Goal: Transaction & Acquisition: Purchase product/service

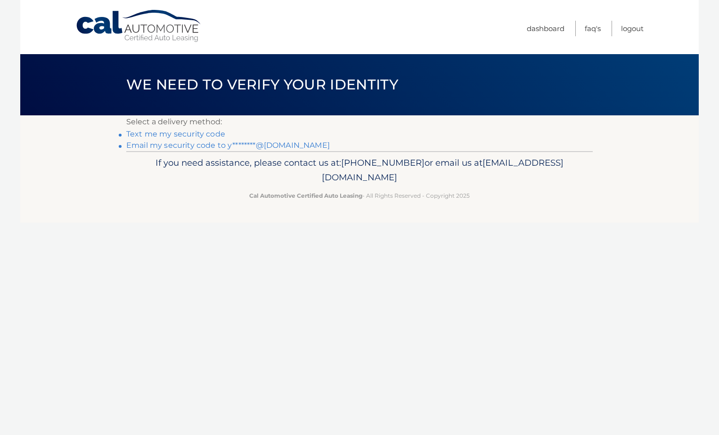
click at [238, 143] on link "Email my security code to y********@gmail.com" at bounding box center [228, 145] width 204 height 9
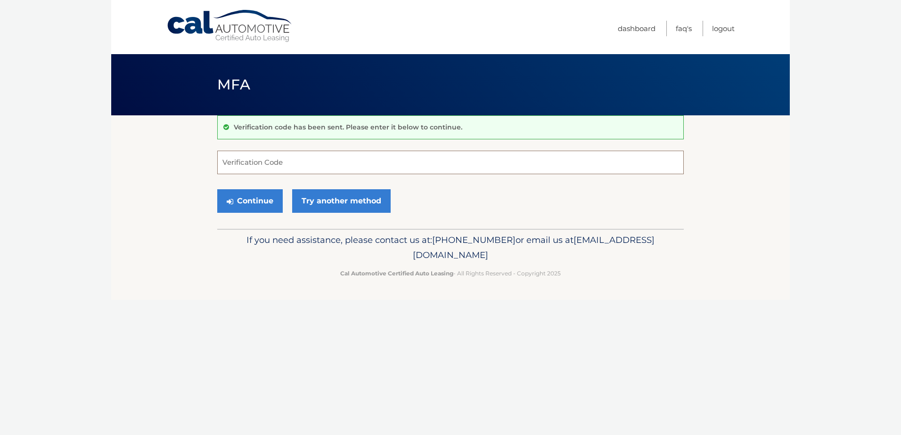
click at [333, 169] on input "Verification Code" at bounding box center [450, 163] width 466 height 24
paste input "723122"
type input "723122"
click at [257, 199] on button "Continue" at bounding box center [249, 201] width 65 height 24
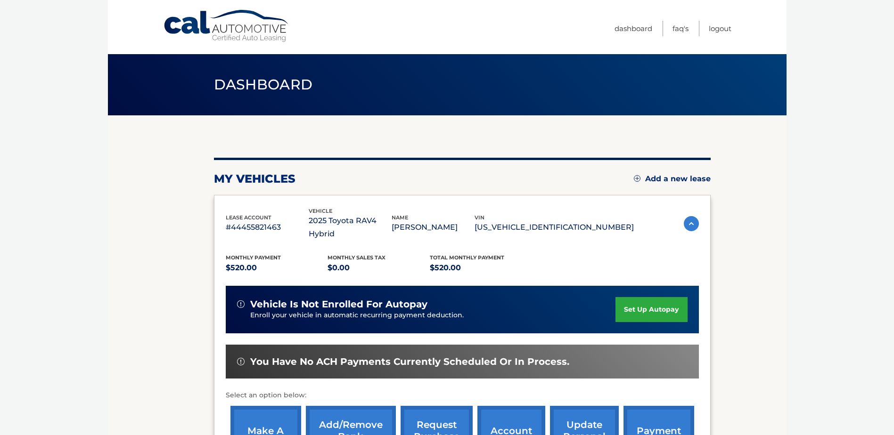
click at [664, 314] on link "set up autopay" at bounding box center [651, 309] width 72 height 25
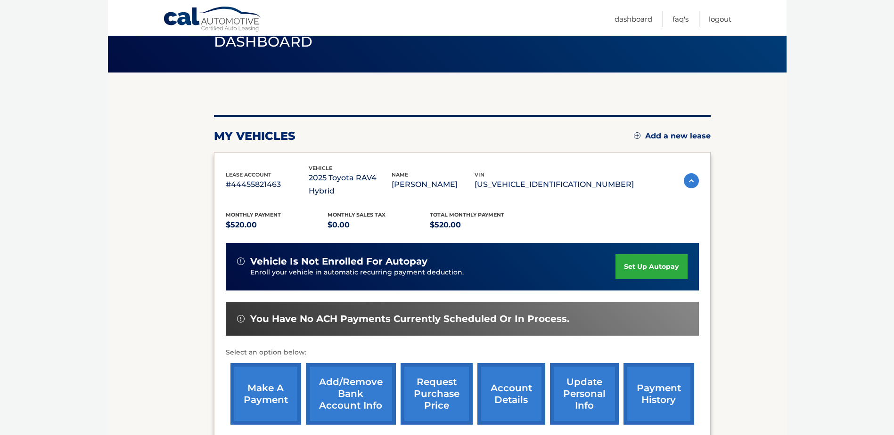
scroll to position [149, 0]
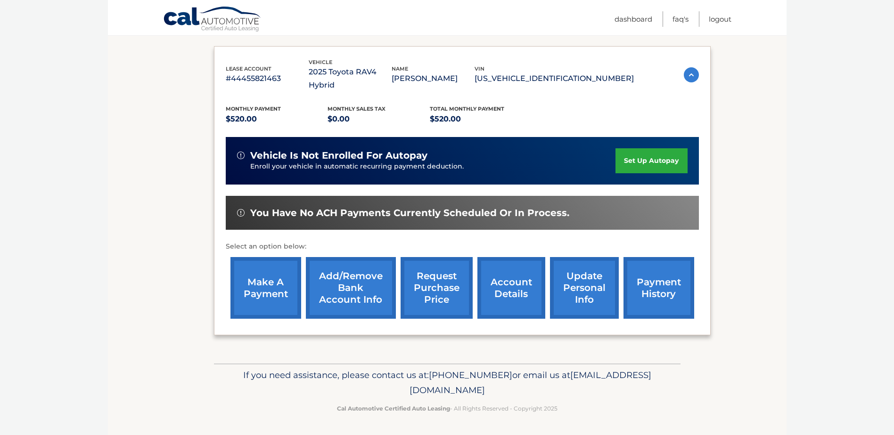
click at [260, 290] on link "make a payment" at bounding box center [265, 288] width 71 height 62
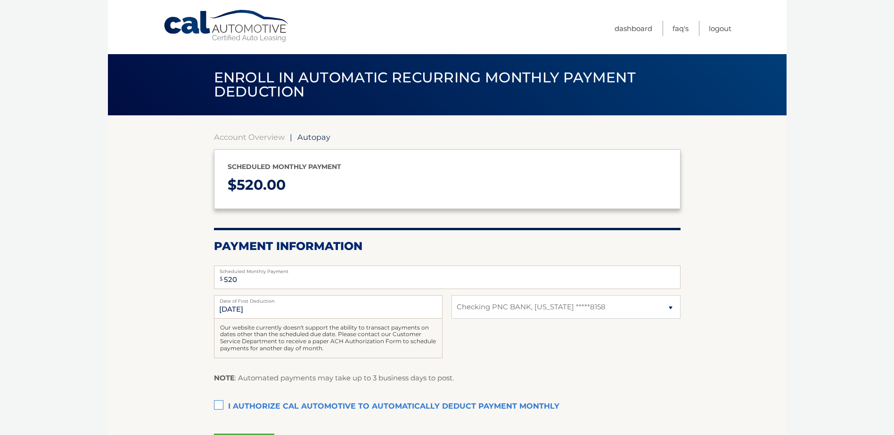
select select "OTFhNDQxMDMtMTY0NS00NDhkLWE2NjQtZTY1NTM4MTE0ODRh"
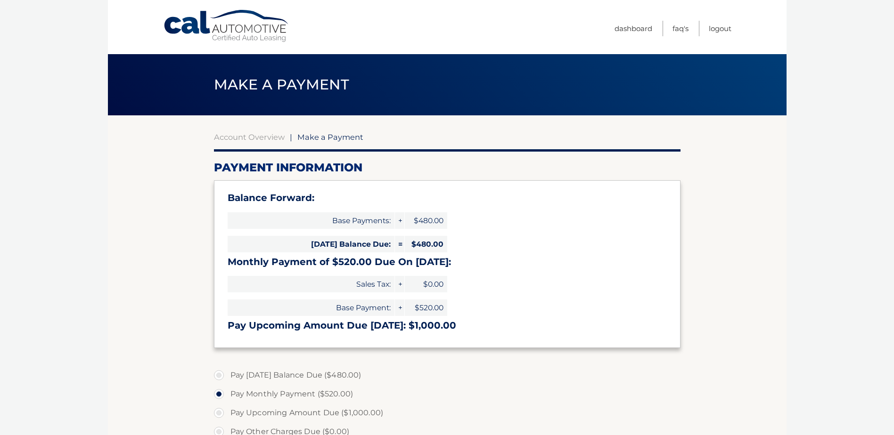
select select "OTFhNDQxMDMtMTY0NS00NDhkLWE2NjQtZTY1NTM4MTE0ODRh"
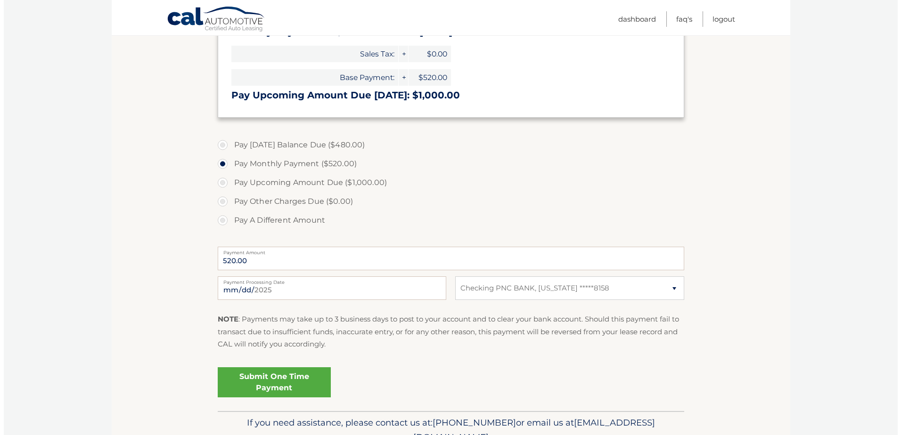
scroll to position [236, 0]
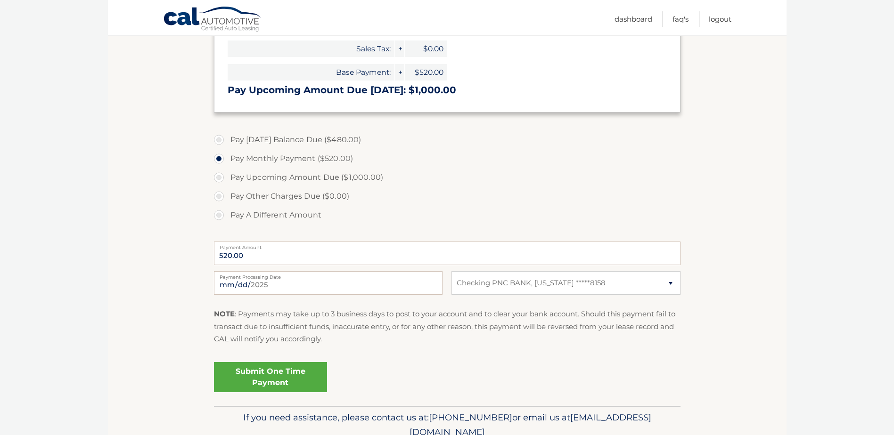
click at [268, 377] on link "Submit One Time Payment" at bounding box center [270, 377] width 113 height 30
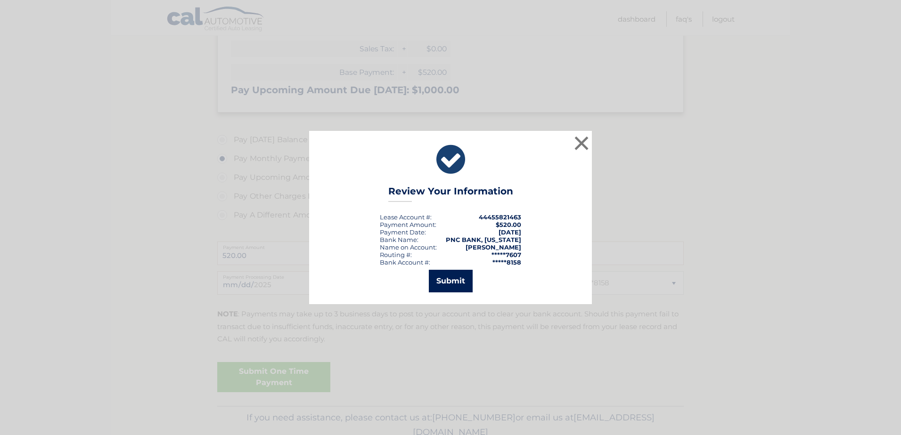
click at [445, 281] on button "Submit" at bounding box center [451, 281] width 44 height 23
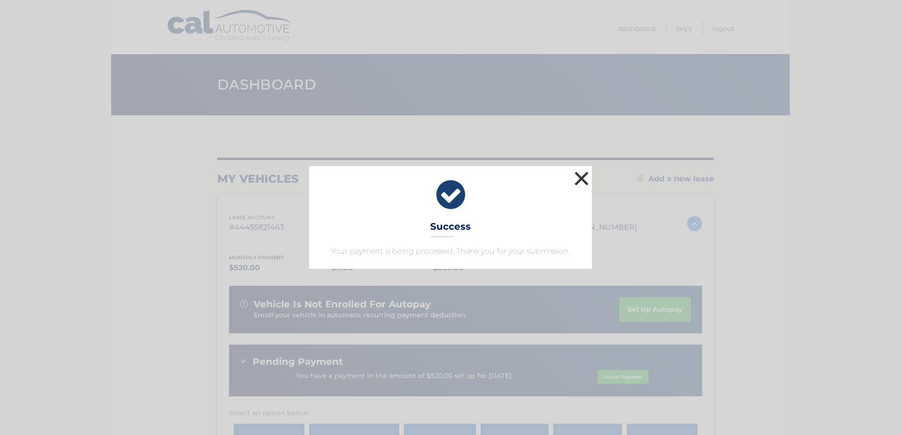
click at [583, 174] on button "×" at bounding box center [581, 178] width 19 height 19
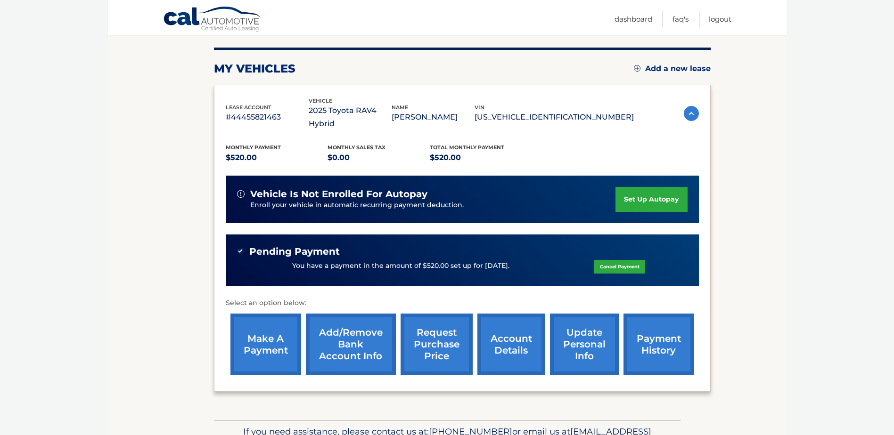
scroll to position [141, 0]
